Goal: Task Accomplishment & Management: Manage account settings

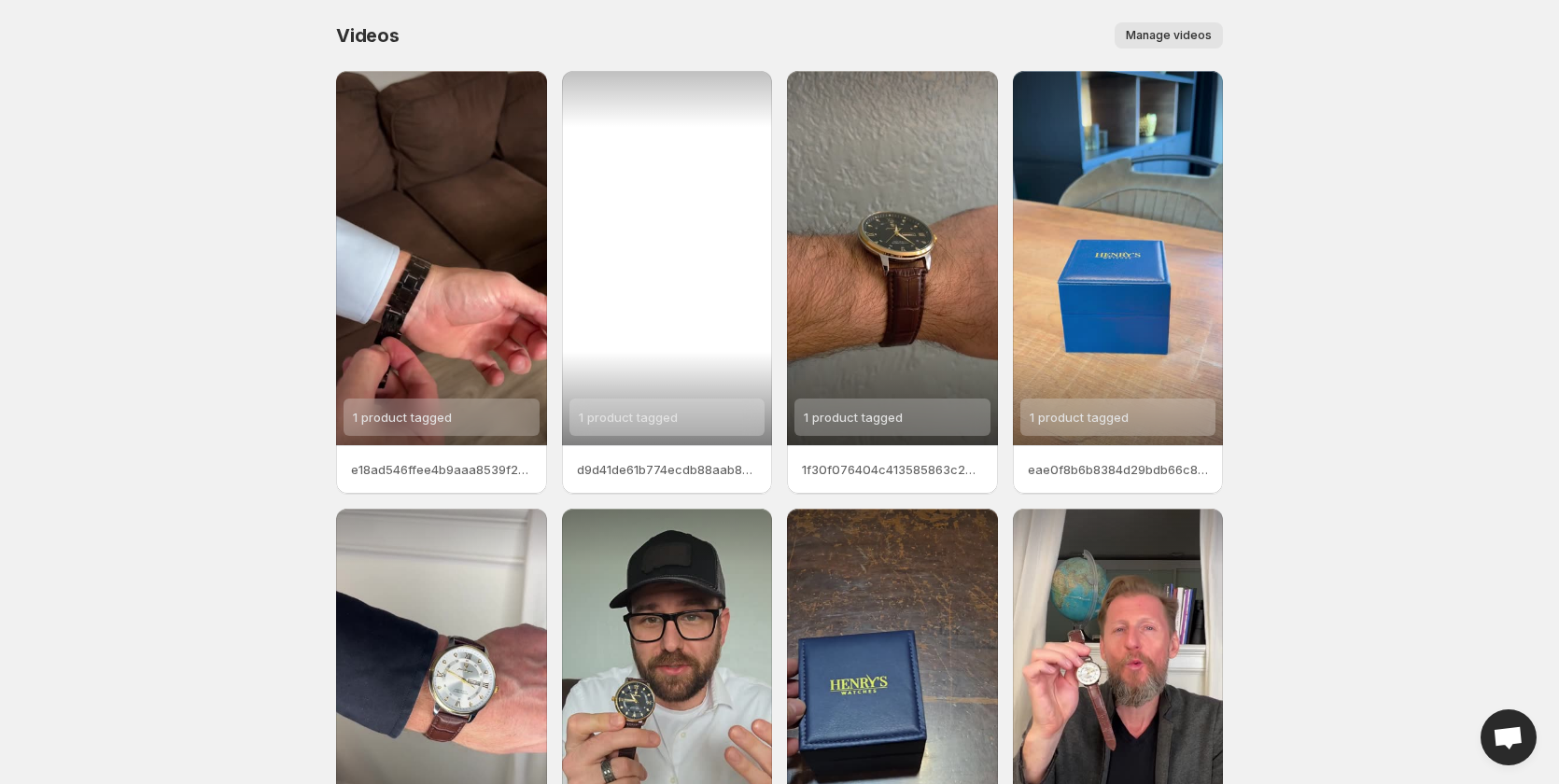
click at [667, 304] on div "1 product tagged" at bounding box center [667, 258] width 211 height 374
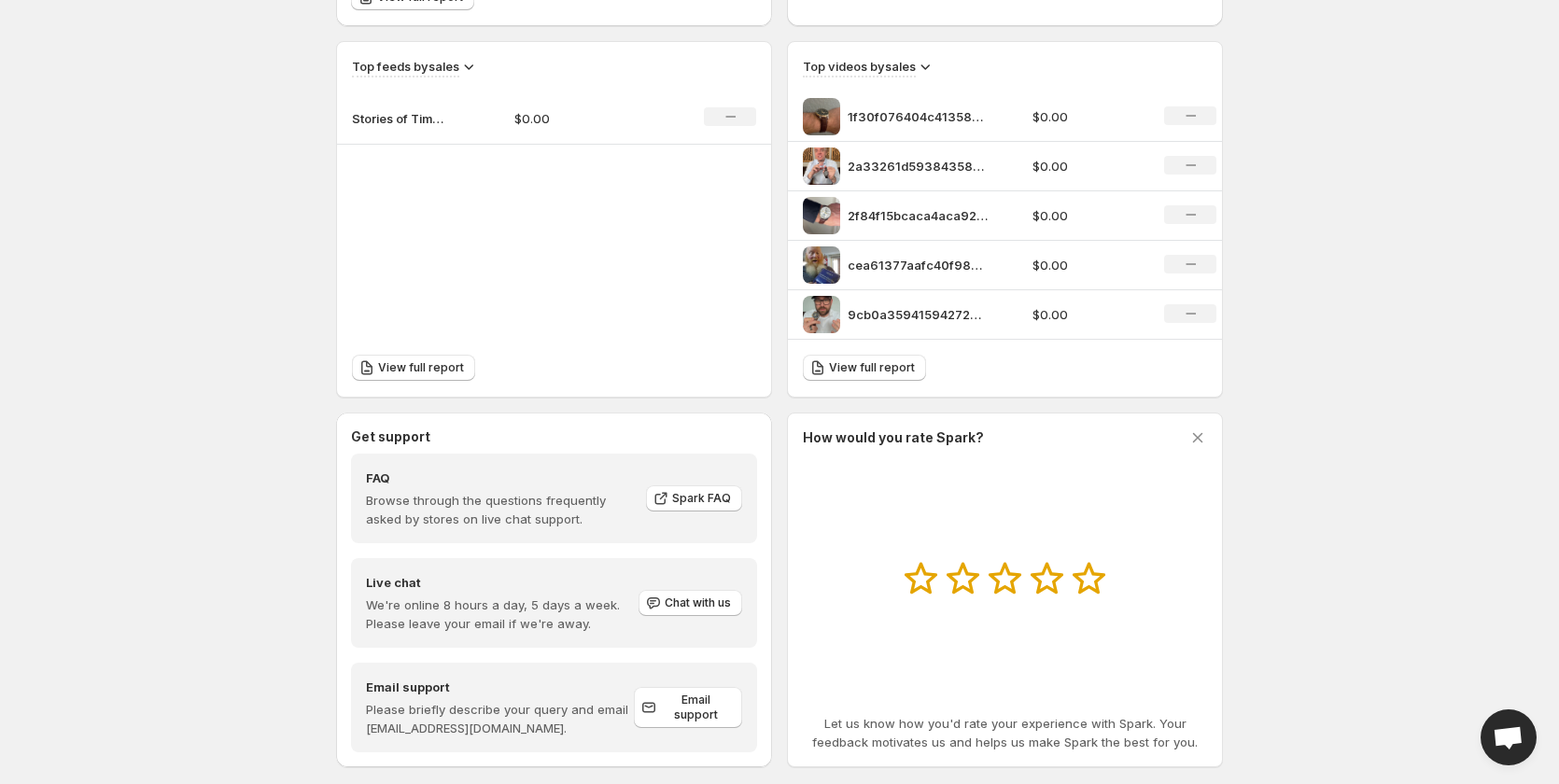
scroll to position [645, 0]
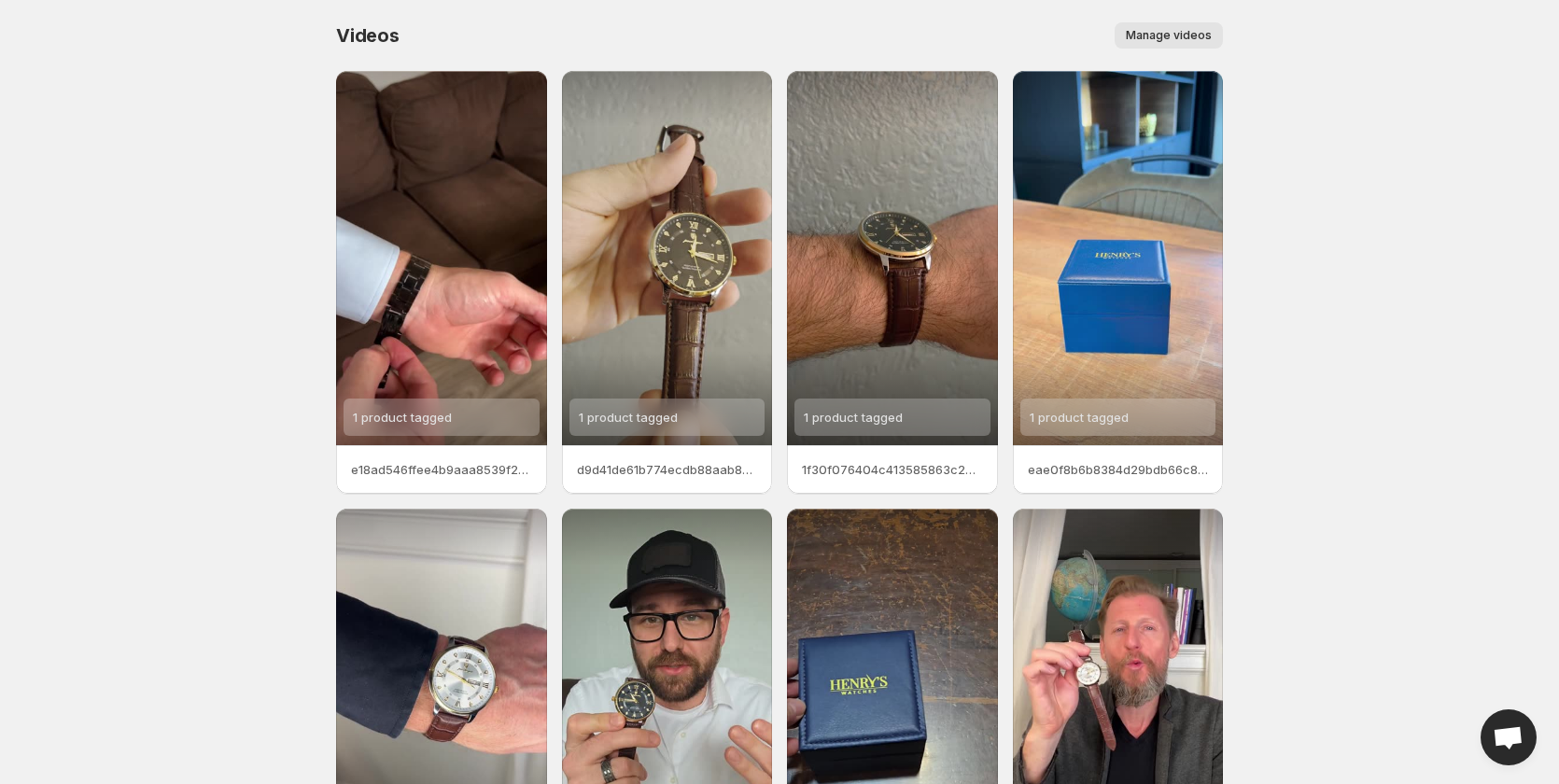
click at [194, 687] on body "Home Feeds Videos Subscription Settings Videos. This page is ready Videos Manag…" at bounding box center [780, 392] width 1559 height 784
click at [437, 477] on p "e18ad546ffee4b9aaa8539f26fb1e6e5" at bounding box center [441, 470] width 181 height 19
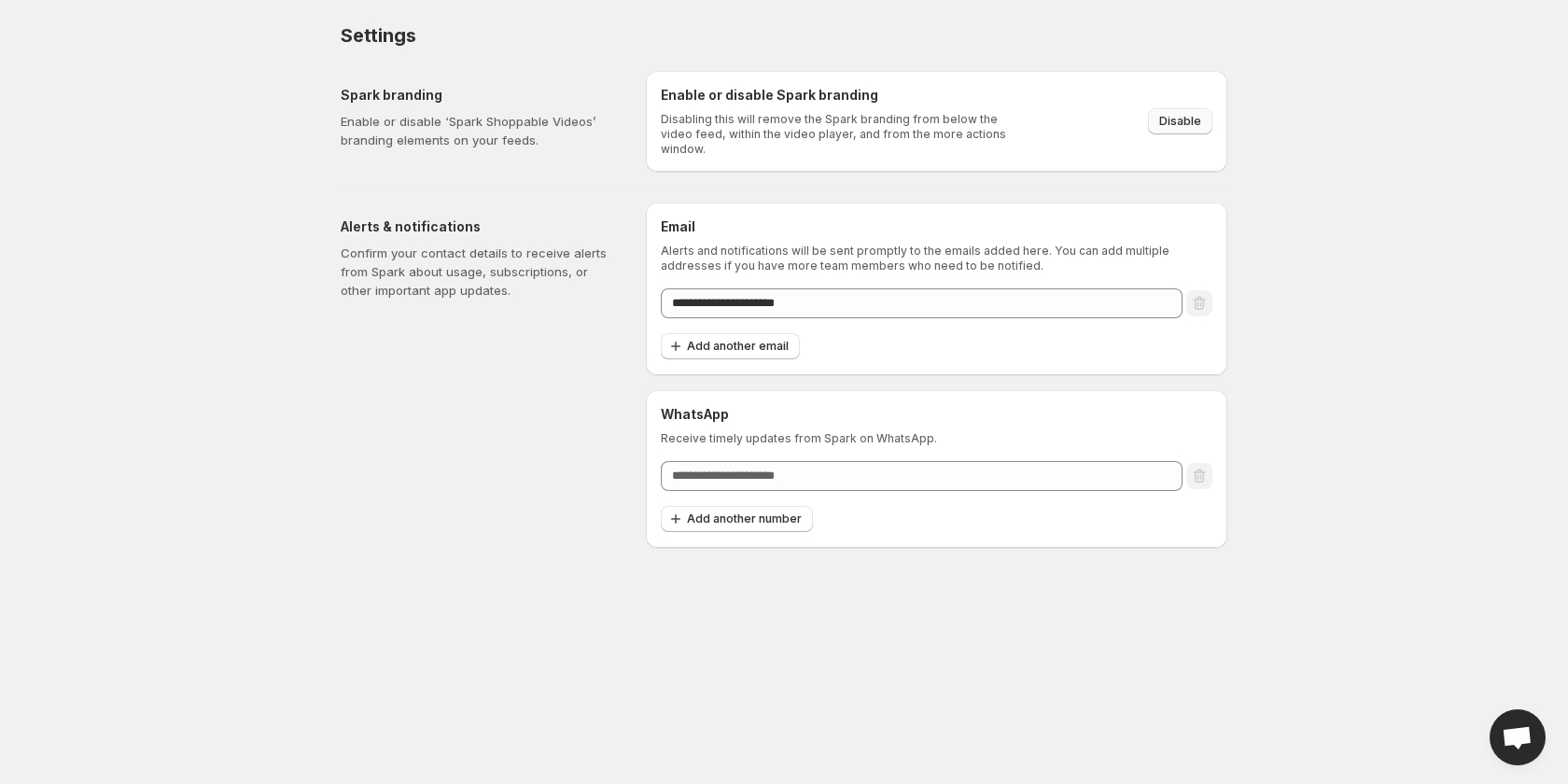
click at [1197, 114] on span "Disable" at bounding box center [1180, 121] width 42 height 15
